Goal: Task Accomplishment & Management: Use online tool/utility

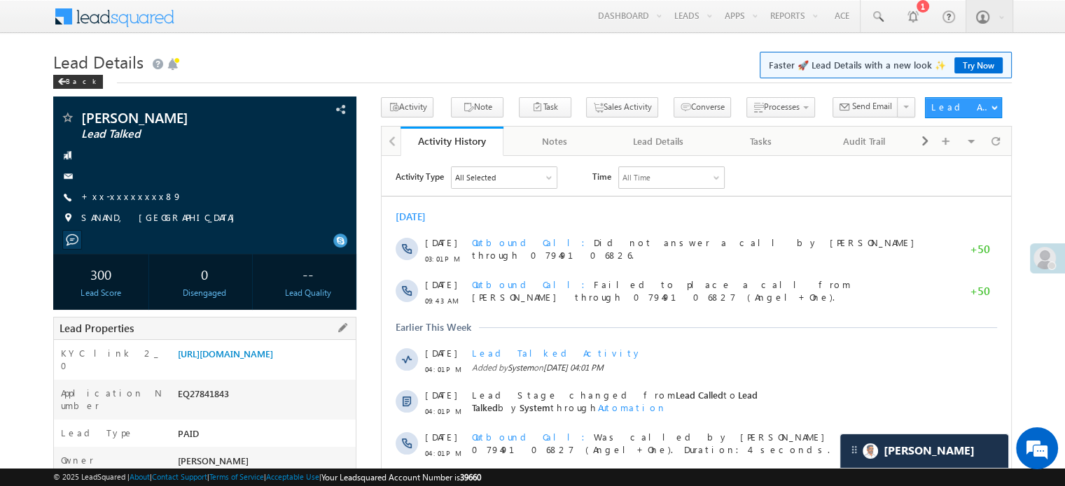
drag, startPoint x: 176, startPoint y: 354, endPoint x: 325, endPoint y: 381, distance: 151.6
click at [325, 367] on div "https://angelbroking1-pk3em7sa.customui-test.leadsquared.com?leadId=b01b1b71-69…" at bounding box center [264, 357] width 181 height 20
copy link "https://angelbroking1-pk3em7sa.customui-test.leadsquared.com?leadId=b01b1b71-69…"
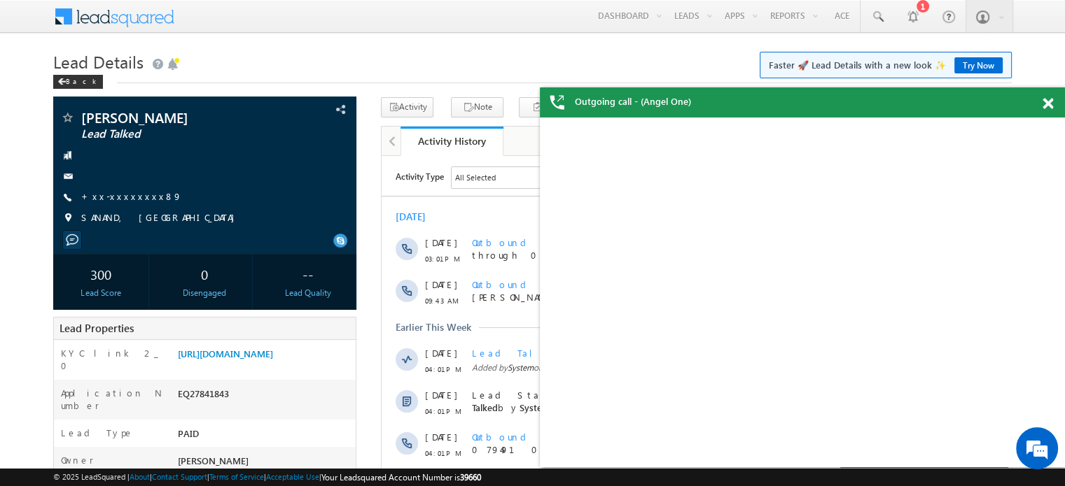
click at [190, 154] on div at bounding box center [204, 155] width 289 height 14
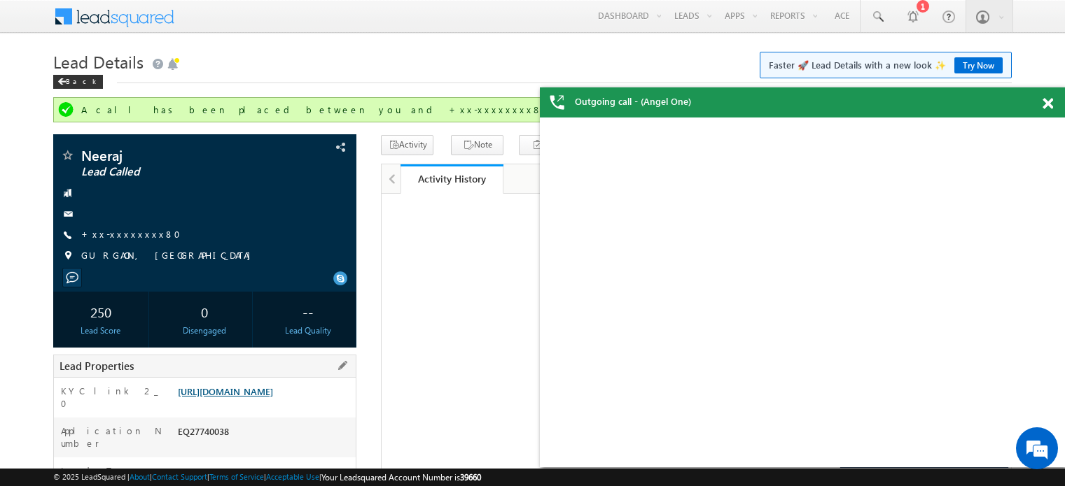
click at [240, 398] on link "https://angelbroking1-pk3em7sa.customui-test.leadsquared.com?leadId=937a4540-25…" at bounding box center [225, 392] width 95 height 12
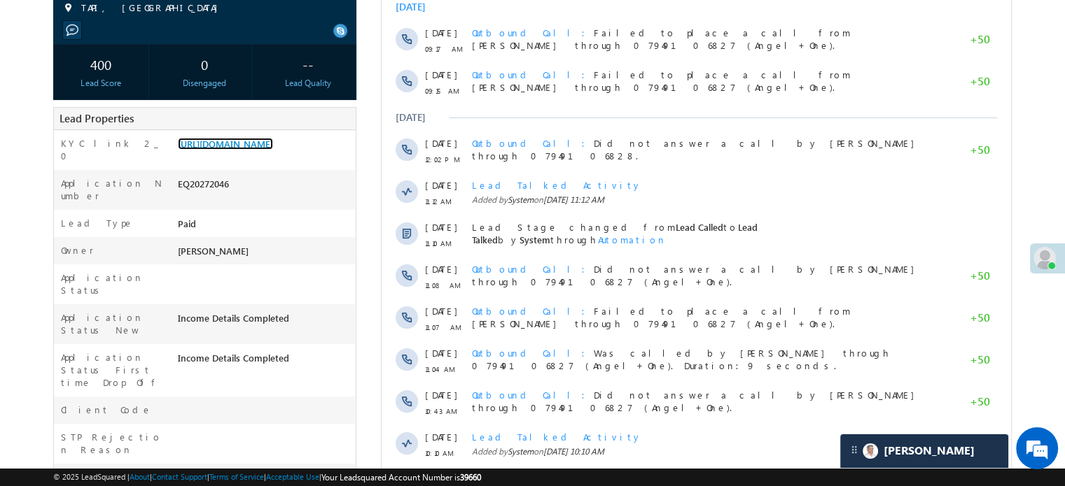
scroll to position [70, 0]
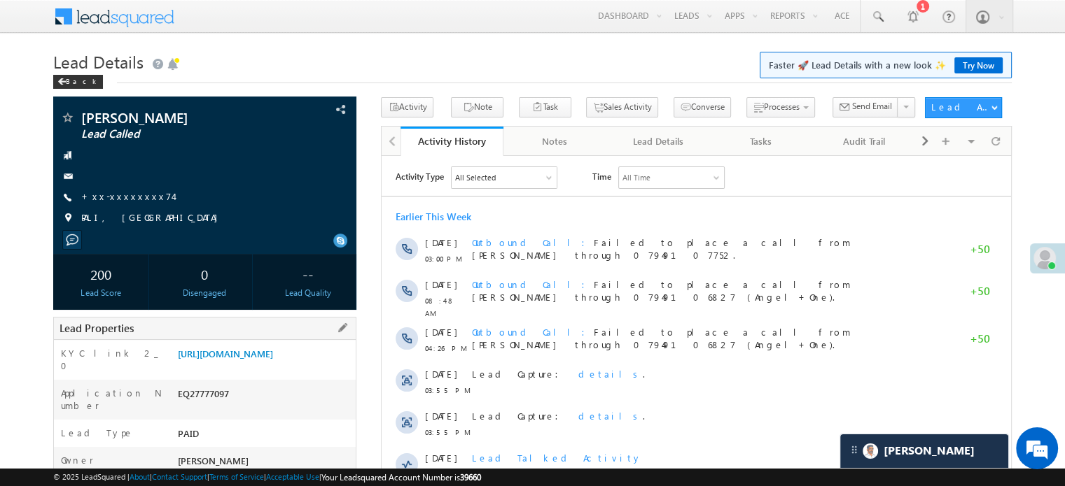
drag, startPoint x: 176, startPoint y: 349, endPoint x: 347, endPoint y: 380, distance: 173.7
click at [347, 367] on div "https://angelbroking1-pk3em7sa.customui-test.leadsquared.com?leadId=500ceeab-4e…" at bounding box center [264, 357] width 181 height 20
drag, startPoint x: 175, startPoint y: 353, endPoint x: 318, endPoint y: 380, distance: 145.4
click at [318, 367] on div "https://angelbroking1-pk3em7sa.customui-test.leadsquared.com?leadId=500ceeab-4e…" at bounding box center [264, 357] width 181 height 20
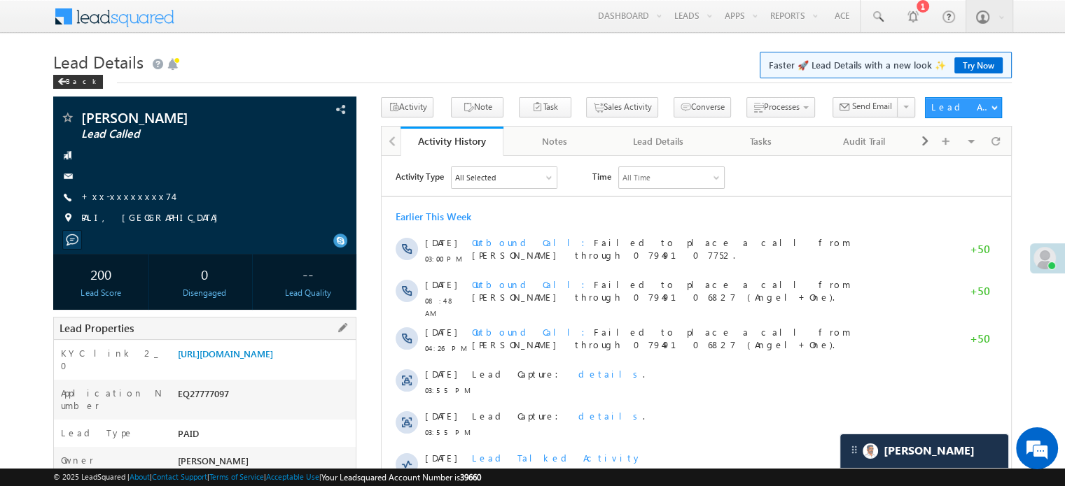
copy link "https://angelbroking1-pk3em7sa.customui-test.leadsquared.com?leadId=500ceeab-4e…"
click at [262, 166] on div "Ummed kumar Lead Called +xx-xxxxxxxx74" at bounding box center [204, 172] width 289 height 122
click at [269, 360] on link "https://angelbroking1-pk3em7sa.customui-test.leadsquared.com?leadId=500ceeab-4e…" at bounding box center [225, 354] width 95 height 12
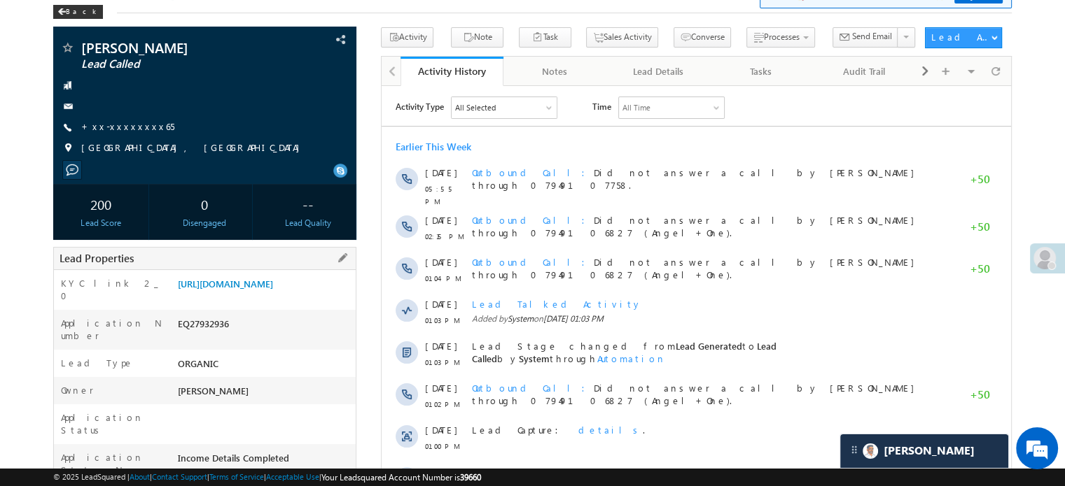
drag, startPoint x: 206, startPoint y: 266, endPoint x: 206, endPoint y: 276, distance: 9.8
click at [206, 267] on div "Lead Properties" at bounding box center [204, 258] width 303 height 23
click at [206, 290] on link "https://angelbroking1-pk3em7sa.customui-test.leadsquared.com?leadId=2ae41b46-86…" at bounding box center [225, 284] width 95 height 12
click at [137, 125] on link "+xx-xxxxxxxx65" at bounding box center [127, 126] width 93 height 12
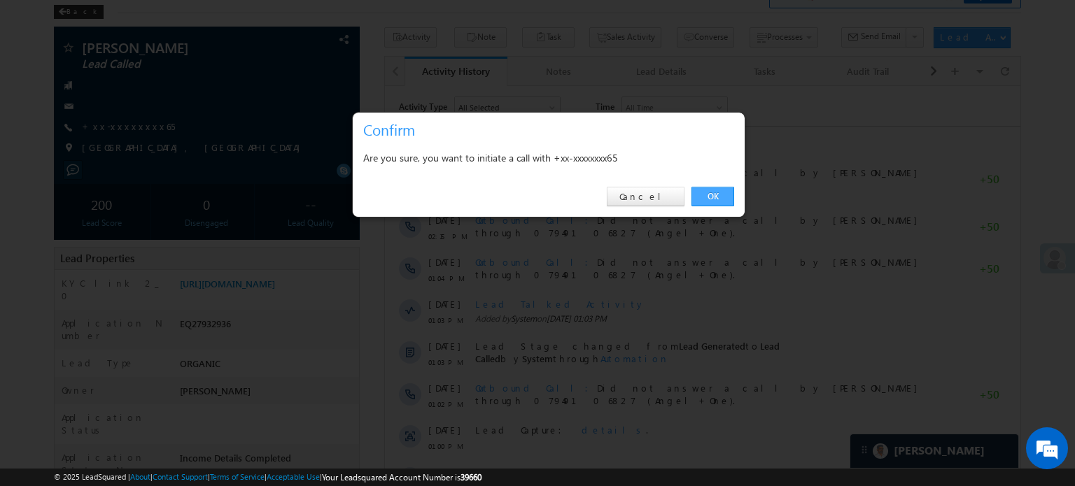
click at [693, 195] on link "OK" at bounding box center [713, 197] width 43 height 20
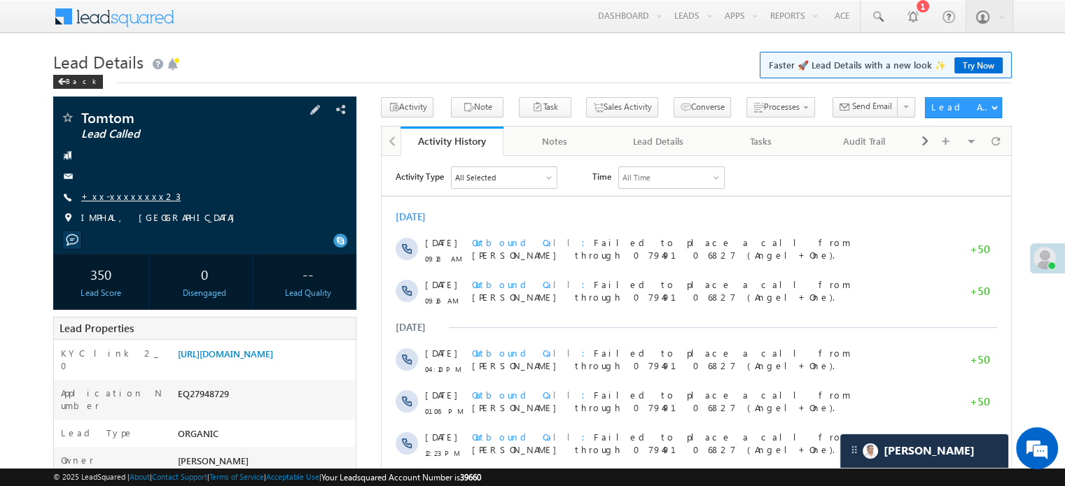
drag, startPoint x: 0, startPoint y: 0, endPoint x: 127, endPoint y: 190, distance: 229.1
click at [127, 190] on link "+xx-xxxxxxxx23" at bounding box center [130, 196] width 99 height 12
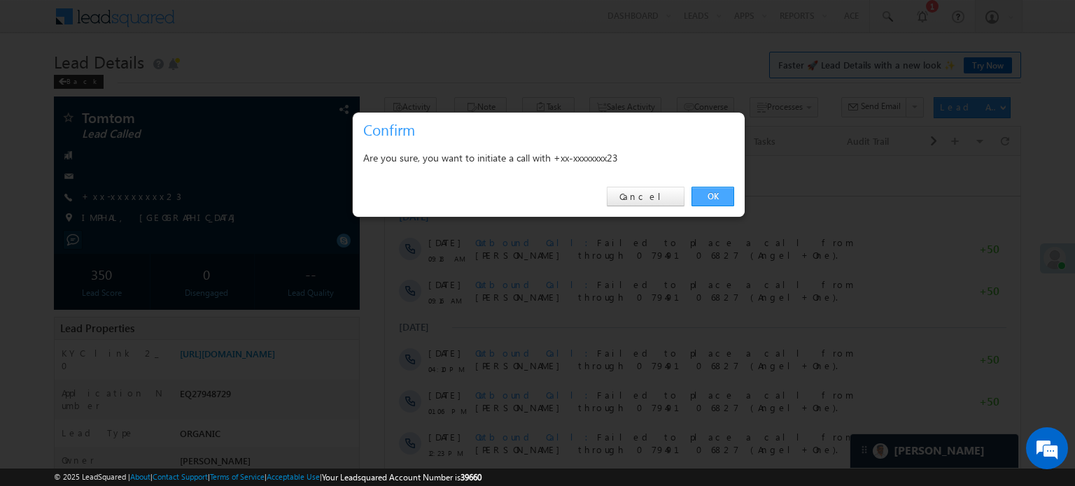
click at [724, 187] on link "OK" at bounding box center [713, 197] width 43 height 20
